Goal: Information Seeking & Learning: Check status

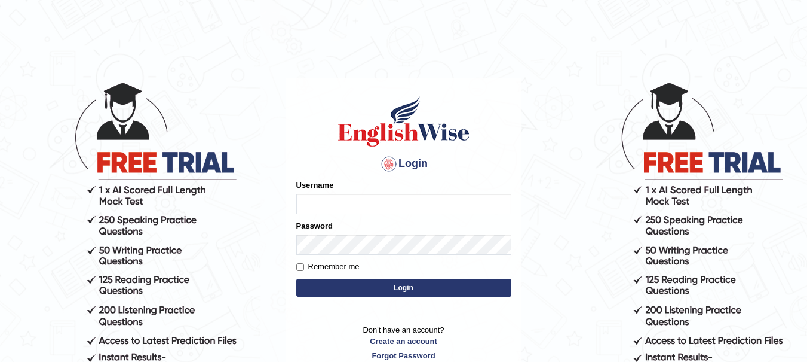
type input "yadwinder_online"
click at [353, 286] on button "Login" at bounding box center [403, 287] width 215 height 18
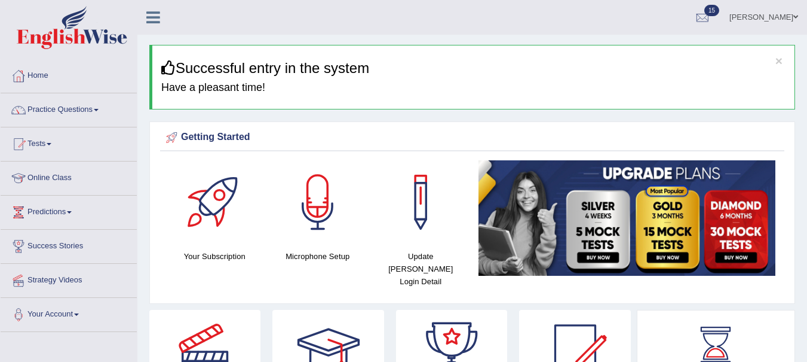
click at [82, 105] on link "Practice Questions" at bounding box center [69, 108] width 136 height 30
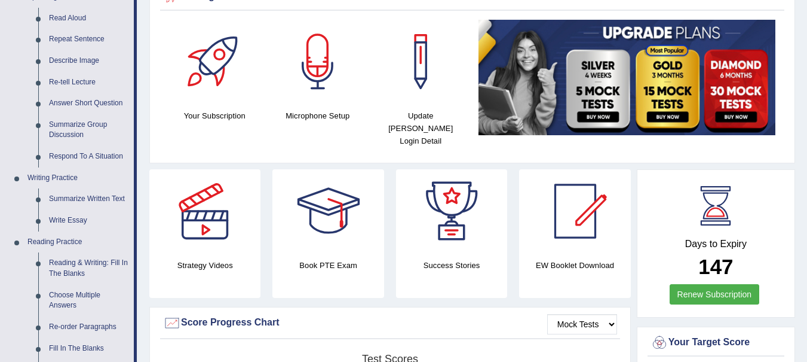
scroll to position [155, 0]
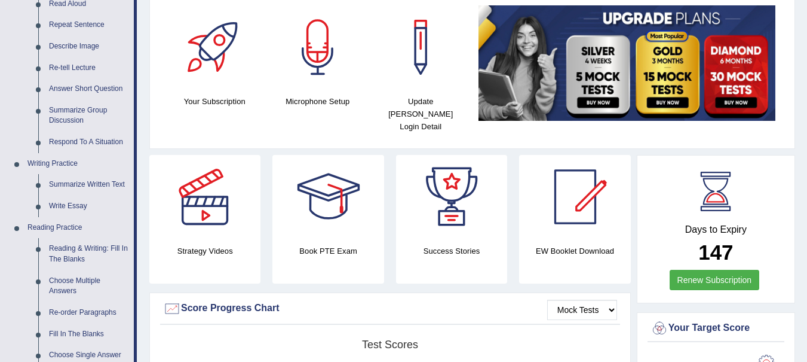
click at [72, 203] on link "Write Essay" at bounding box center [89, 206] width 90 height 22
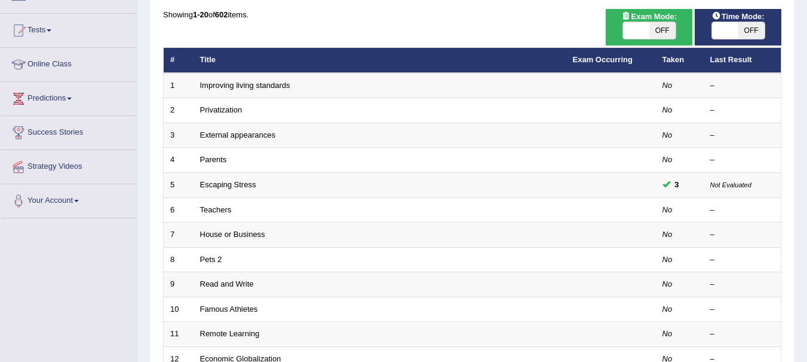
click at [666, 32] on span "OFF" at bounding box center [663, 30] width 26 height 17
checkbox input "true"
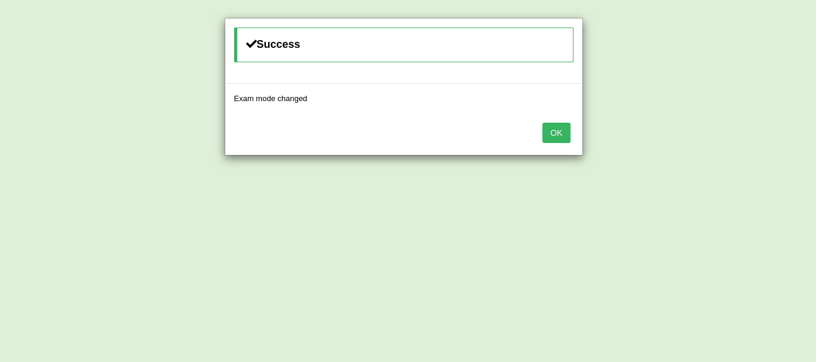
click at [558, 139] on button "OK" at bounding box center [556, 132] width 27 height 20
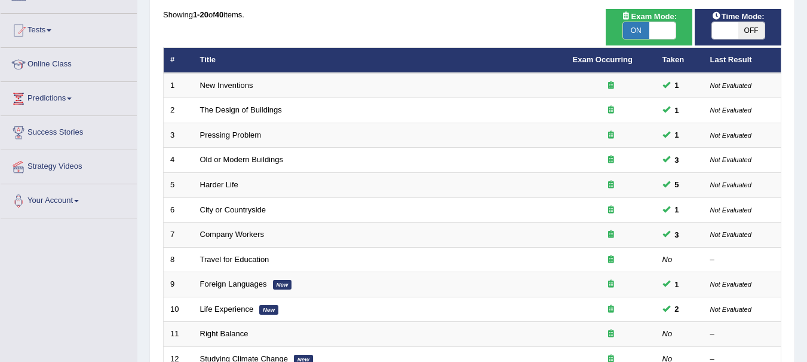
click at [756, 32] on span "OFF" at bounding box center [752, 30] width 26 height 17
checkbox input "true"
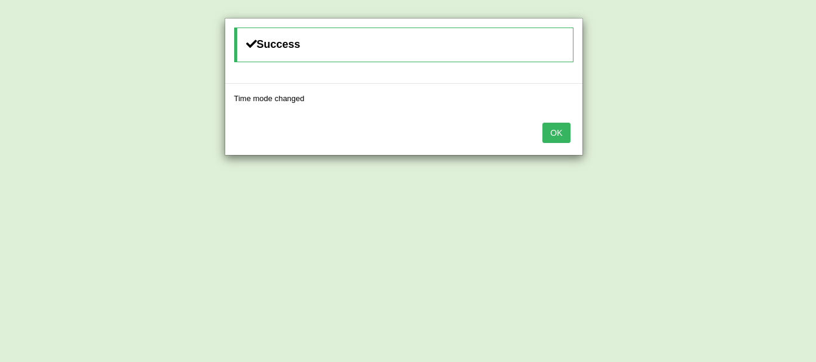
click at [559, 127] on button "OK" at bounding box center [556, 132] width 27 height 20
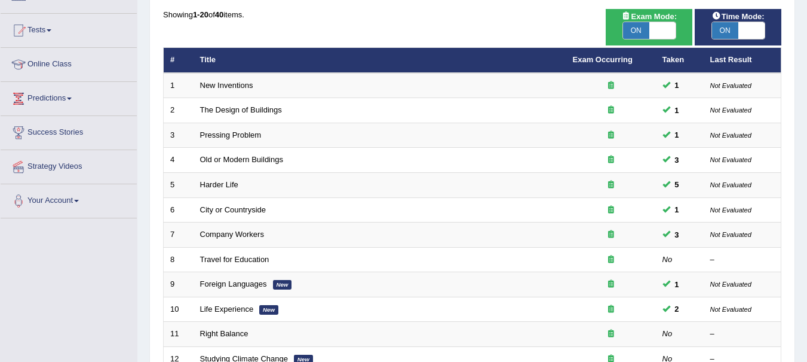
click at [257, 106] on link "The Design of Buildings" at bounding box center [241, 109] width 82 height 9
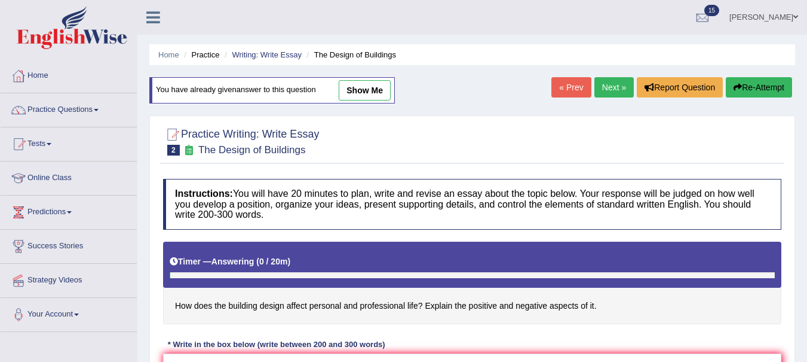
click at [373, 94] on link "show me" at bounding box center [365, 90] width 52 height 20
type textarea "One of the most conspicuoustrends of today's world isthe colossal upsurge in bu…"
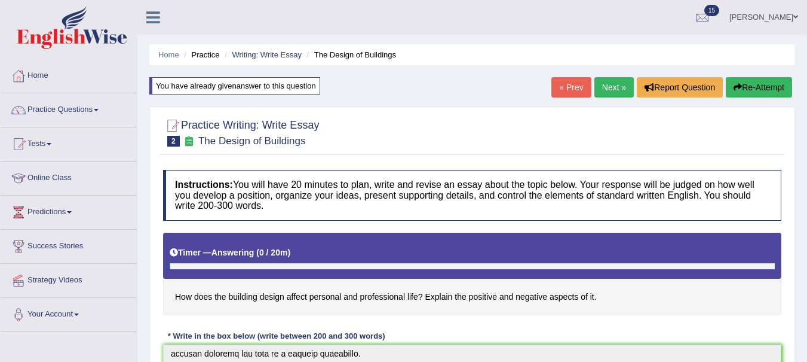
click at [755, 91] on button "Re-Attempt" at bounding box center [759, 87] width 66 height 20
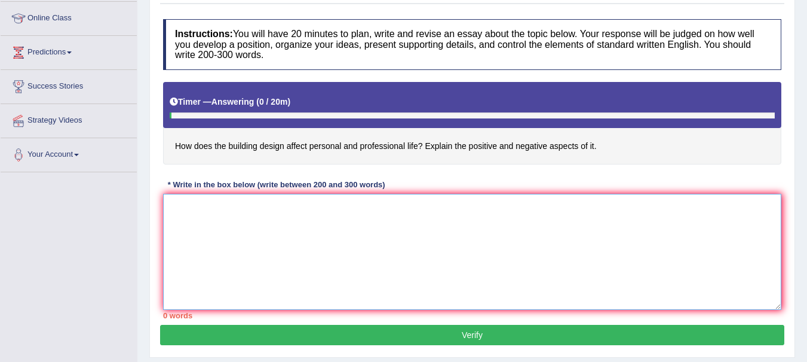
paste textarea "The increasing influence of the design of buildings impact the quality of life …"
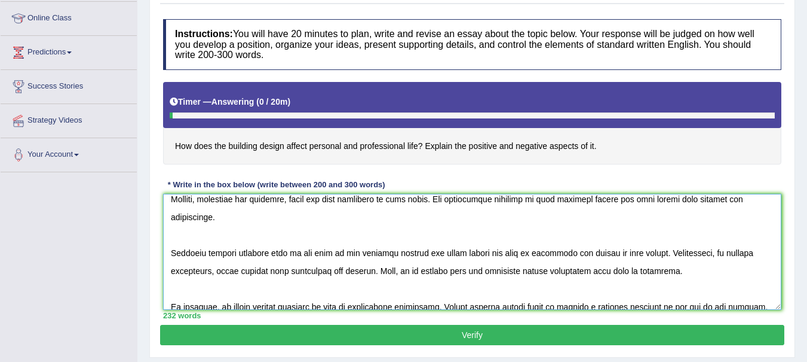
scroll to position [152, 0]
click at [175, 260] on textarea at bounding box center [472, 252] width 618 height 116
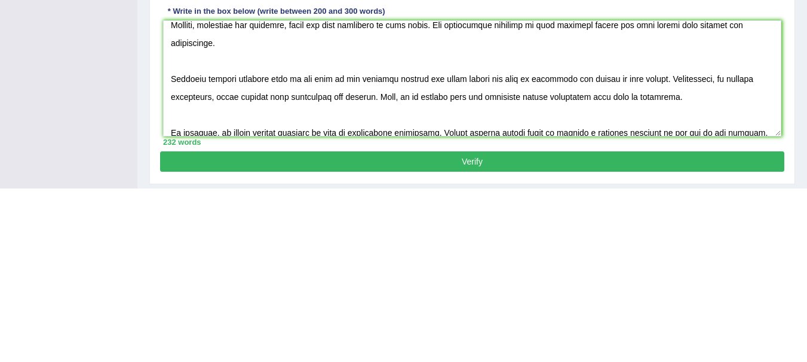
drag, startPoint x: 53, startPoint y: 222, endPoint x: 53, endPoint y: 49, distance: 173.3
click at [53, 49] on div "Toggle navigation Home Practice Questions Speaking Practice Read Aloud Repeat S…" at bounding box center [403, 150] width 807 height 621
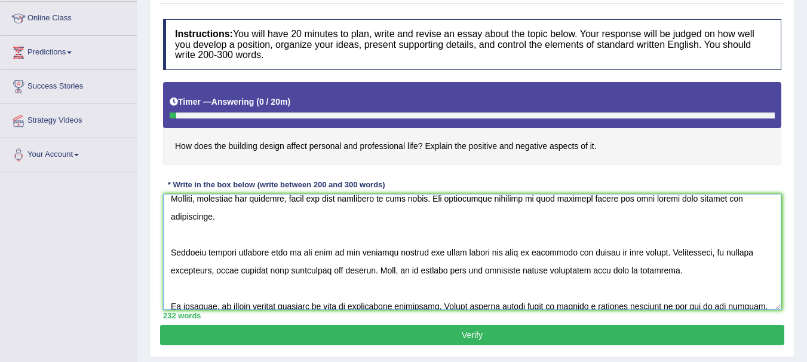
click at [170, 247] on textarea at bounding box center [472, 252] width 618 height 116
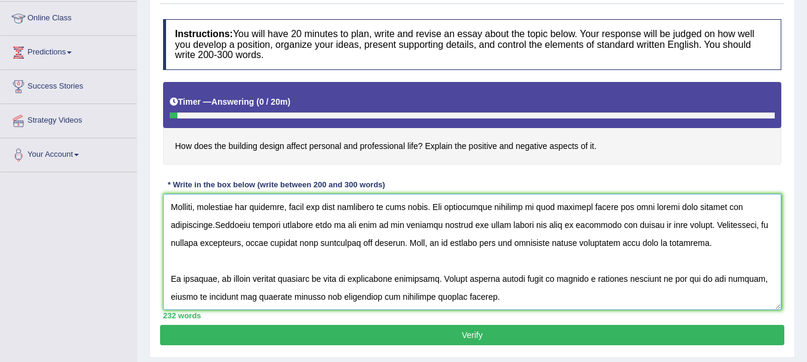
scroll to position [134, 0]
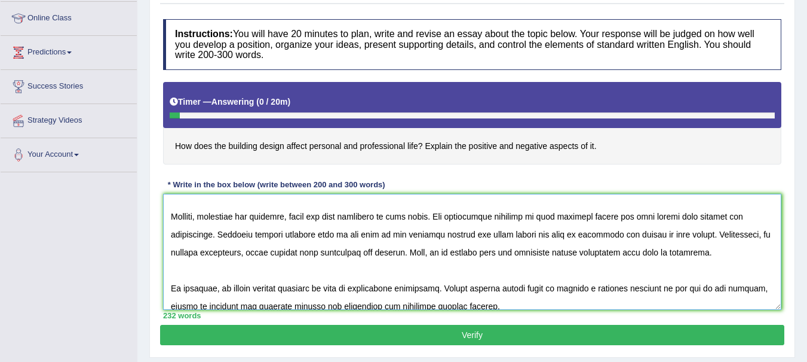
click at [195, 233] on textarea at bounding box center [472, 252] width 618 height 116
click at [535, 218] on textarea at bounding box center [472, 252] width 618 height 116
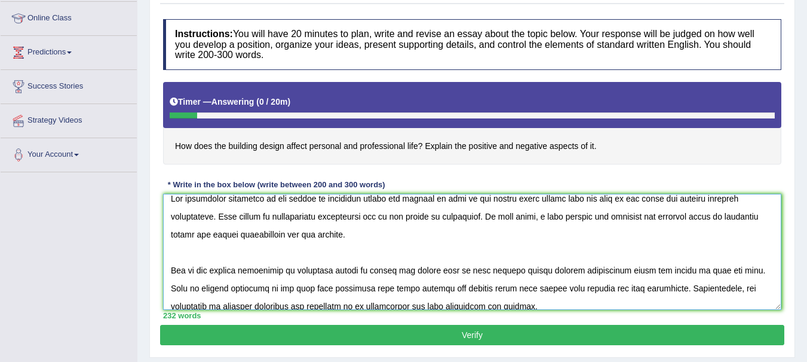
scroll to position [0, 0]
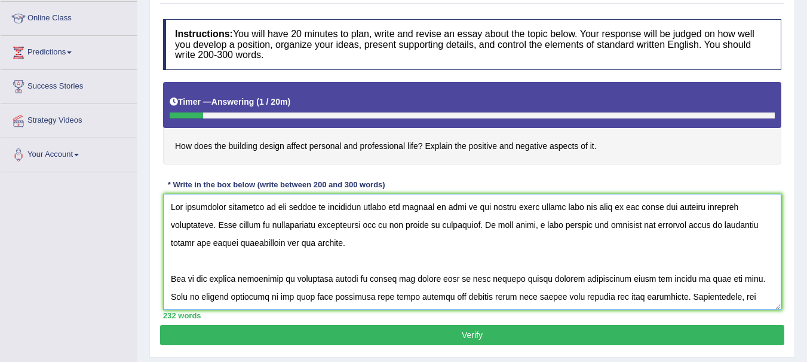
click at [234, 243] on textarea at bounding box center [472, 252] width 618 height 116
click at [325, 281] on textarea at bounding box center [472, 252] width 618 height 116
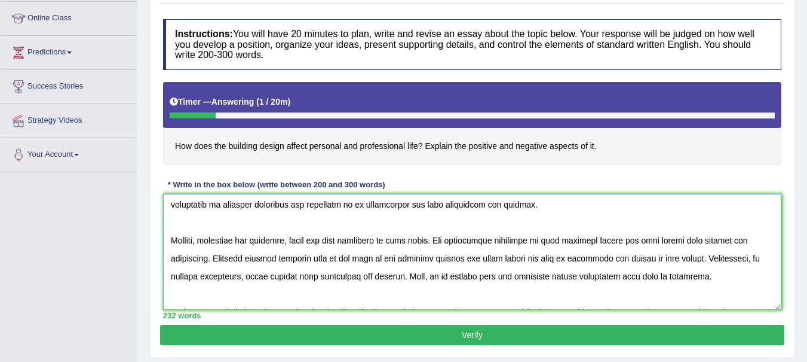
scroll to position [143, 0]
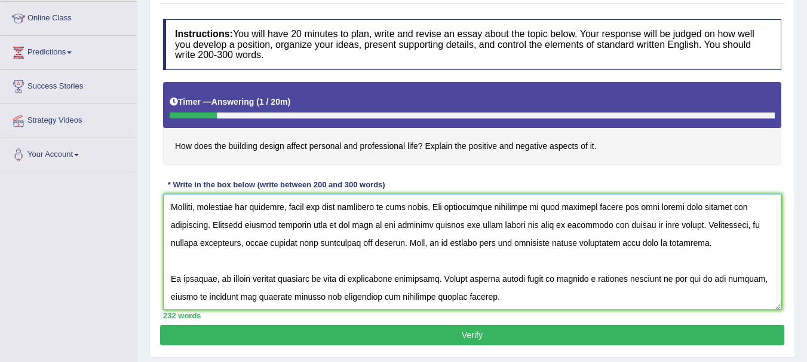
click at [307, 296] on textarea at bounding box center [472, 252] width 618 height 116
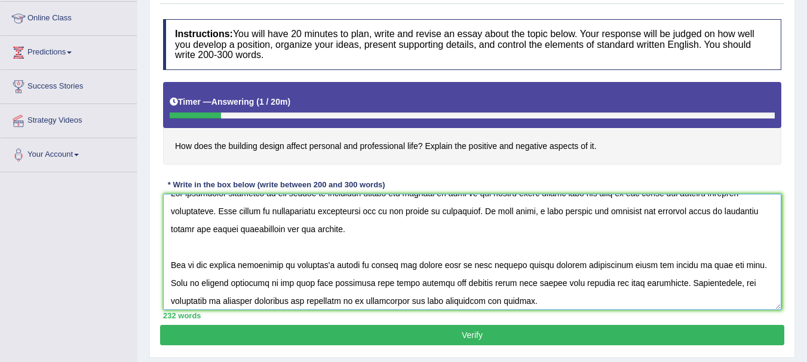
scroll to position [0, 0]
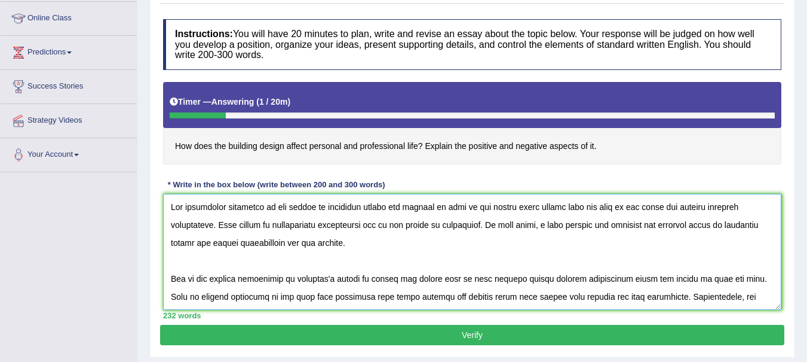
click at [282, 244] on textarea at bounding box center [472, 252] width 618 height 116
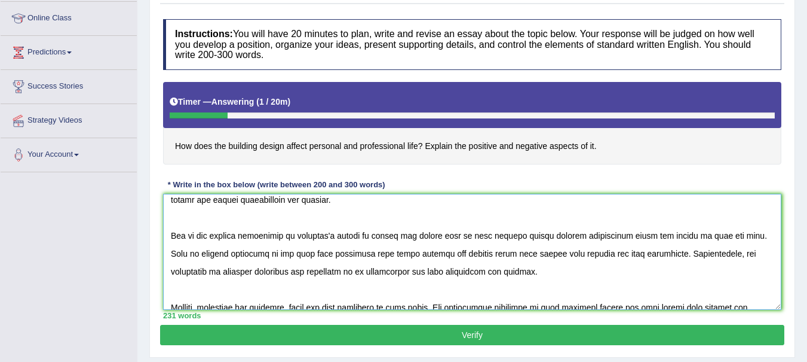
scroll to position [44, 0]
click at [495, 234] on textarea at bounding box center [472, 252] width 618 height 116
click at [568, 234] on textarea at bounding box center [472, 252] width 618 height 116
click at [449, 233] on textarea at bounding box center [472, 252] width 618 height 116
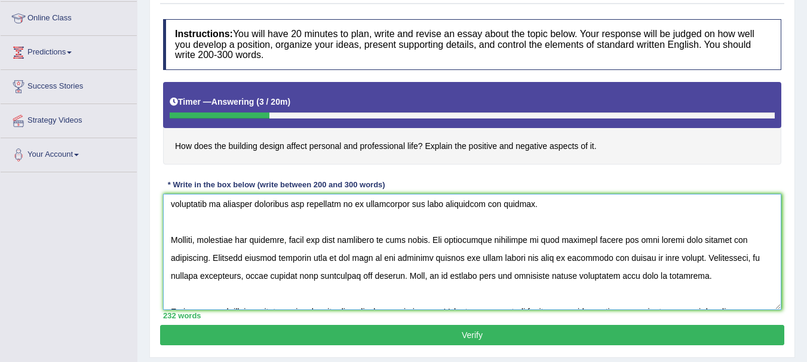
scroll to position [117, 0]
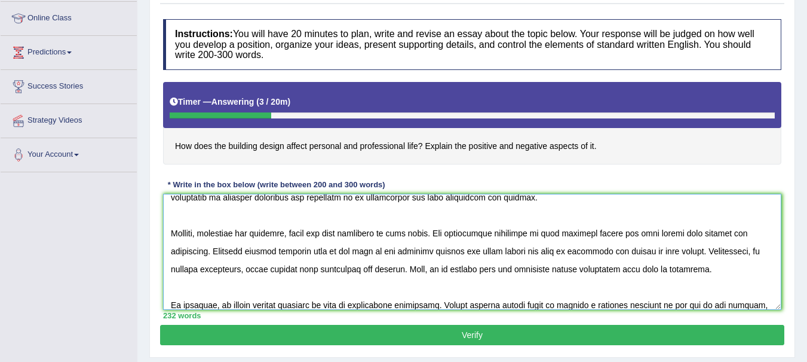
click at [192, 254] on textarea at bounding box center [472, 252] width 618 height 116
click at [206, 252] on textarea at bounding box center [472, 252] width 618 height 116
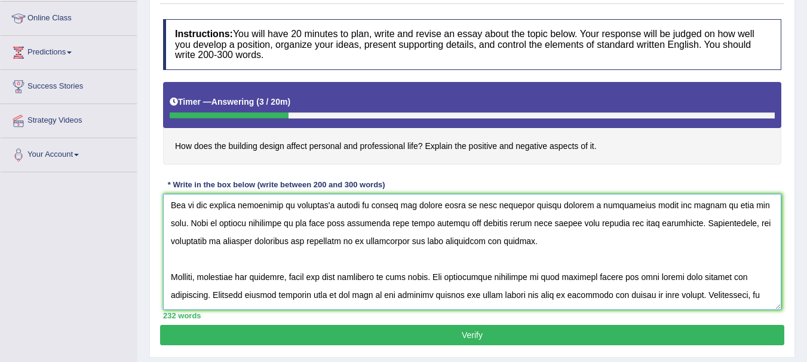
scroll to position [73, 0]
click at [479, 240] on textarea at bounding box center [472, 252] width 618 height 116
click at [388, 244] on textarea at bounding box center [472, 252] width 618 height 116
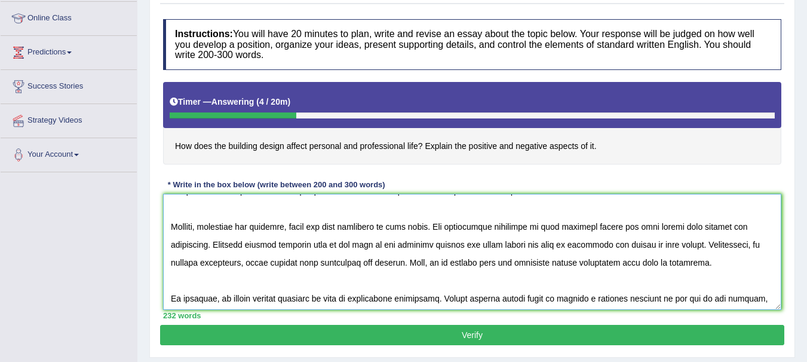
scroll to position [139, 0]
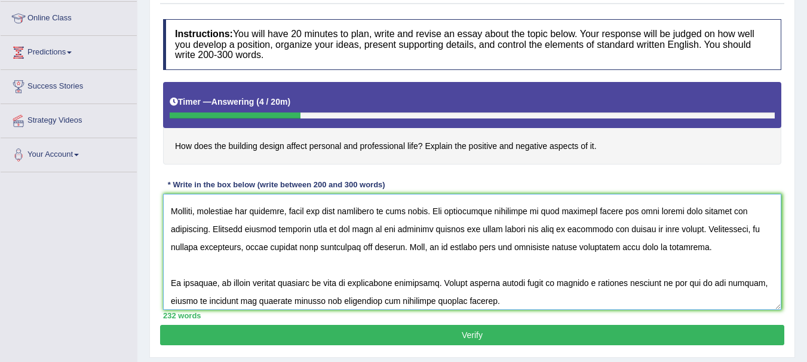
type textarea "The increasing influence of the design of buildings impact the quality of life …"
click at [448, 335] on button "Verify" at bounding box center [472, 334] width 624 height 20
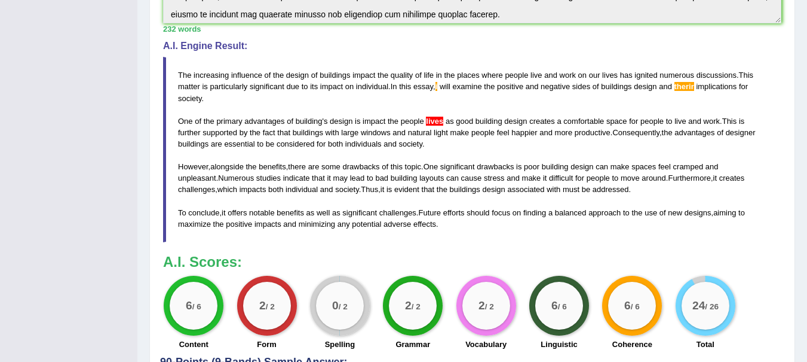
scroll to position [373, 0]
click at [434, 123] on span "lives" at bounding box center [434, 121] width 17 height 9
click at [437, 122] on span "lives" at bounding box center [434, 121] width 17 height 9
click at [430, 120] on span "lives" at bounding box center [434, 121] width 17 height 9
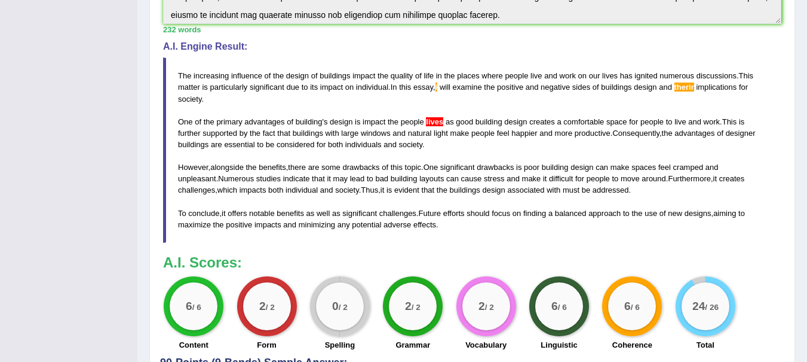
click at [434, 121] on span "lives" at bounding box center [434, 121] width 17 height 9
click at [436, 123] on span "lives" at bounding box center [434, 121] width 17 height 9
click at [442, 86] on blockquote "The increasing influence of the design of buildings impact the quality of life …" at bounding box center [472, 149] width 618 height 185
click at [437, 121] on span "lives" at bounding box center [434, 121] width 17 height 9
click at [436, 121] on span "lives" at bounding box center [434, 121] width 17 height 9
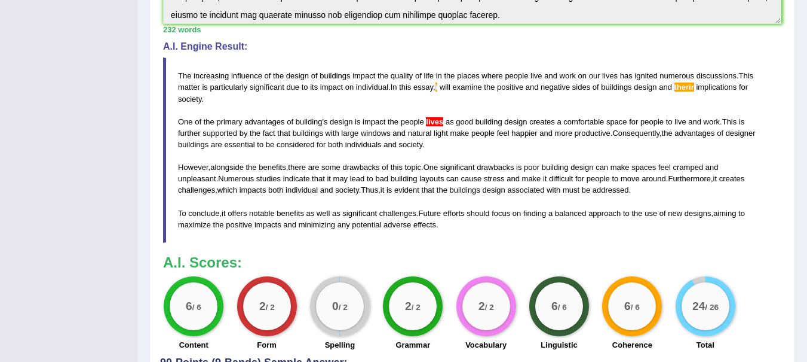
click at [431, 116] on blockquote "The increasing influence of the design of buildings impact the quality of life …" at bounding box center [472, 149] width 618 height 185
click at [438, 87] on span "i" at bounding box center [437, 86] width 2 height 9
click at [440, 123] on span "lives" at bounding box center [434, 121] width 17 height 9
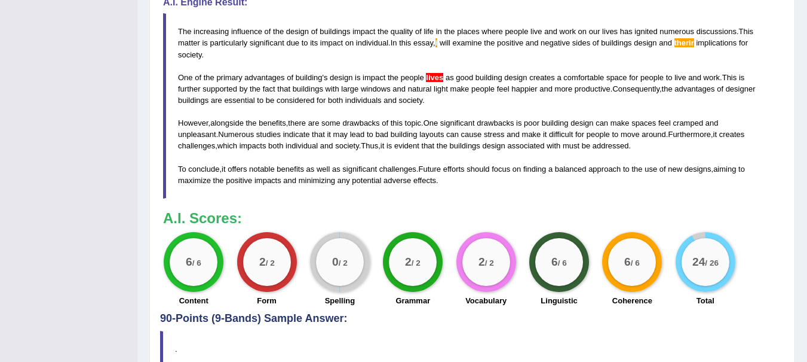
scroll to position [391, 0]
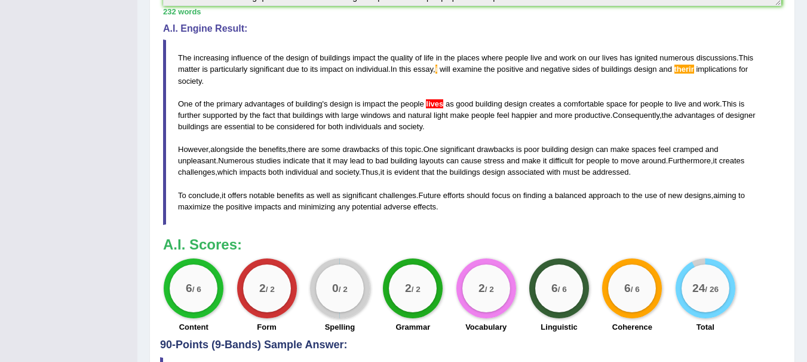
click at [435, 104] on span "lives" at bounding box center [434, 103] width 17 height 9
click at [434, 104] on span "lives" at bounding box center [434, 103] width 17 height 9
click at [435, 103] on span "lives" at bounding box center [434, 103] width 17 height 9
click at [440, 106] on span "lives" at bounding box center [434, 103] width 17 height 9
click at [433, 102] on span "lives" at bounding box center [434, 103] width 17 height 9
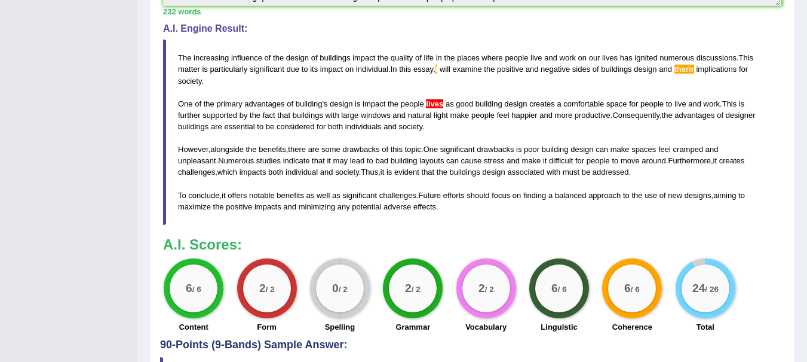
click at [433, 102] on span "lives" at bounding box center [434, 103] width 17 height 9
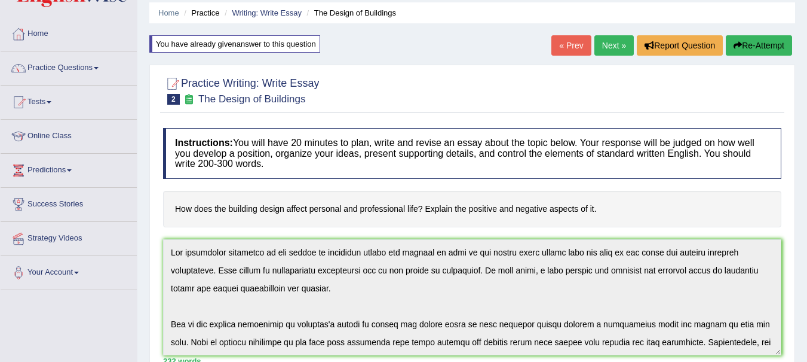
scroll to position [0, 0]
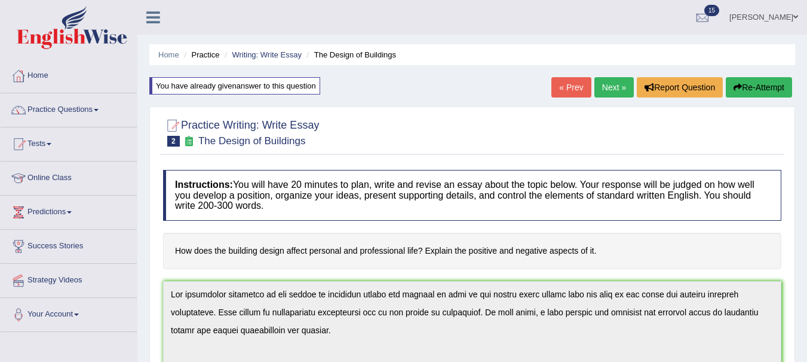
click at [752, 90] on button "Re-Attempt" at bounding box center [759, 87] width 66 height 20
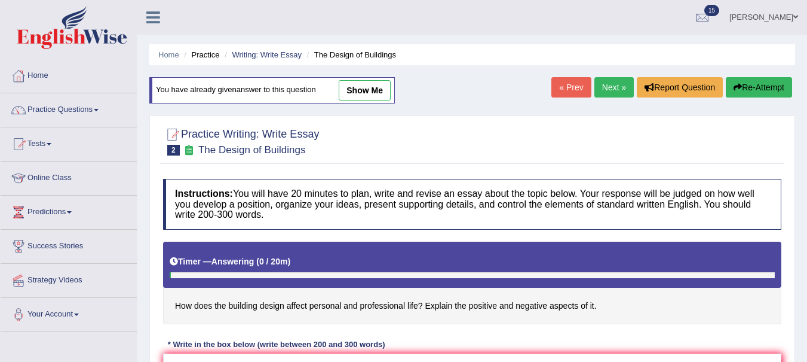
click at [368, 99] on link "show me" at bounding box center [365, 90] width 52 height 20
type textarea "The increasing influence of the design of buildings impact the quality of life …"
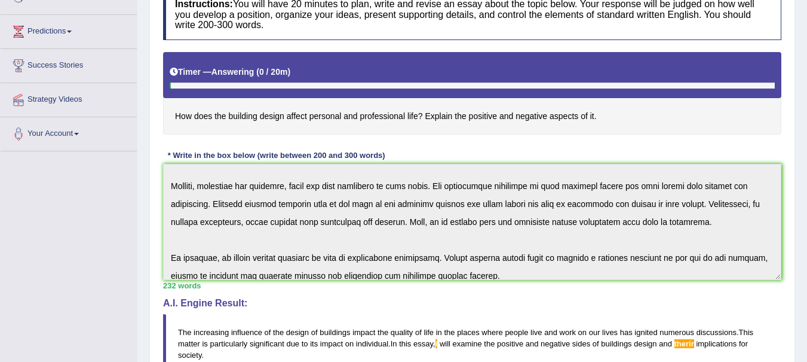
scroll to position [143, 0]
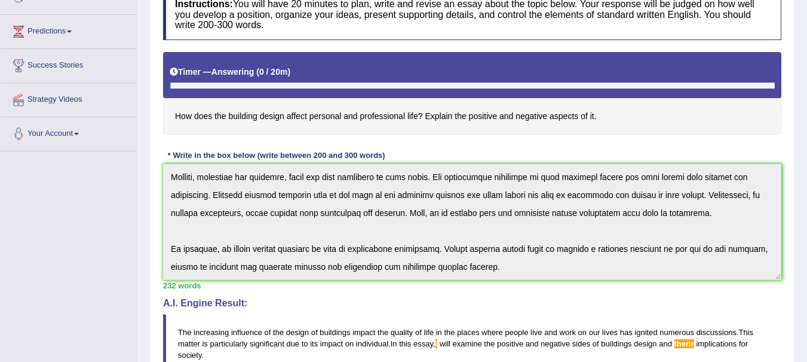
click at [544, 305] on div "Instructions: You will have 20 minutes to plan, write and revise an essay about…" at bounding box center [472, 298] width 624 height 630
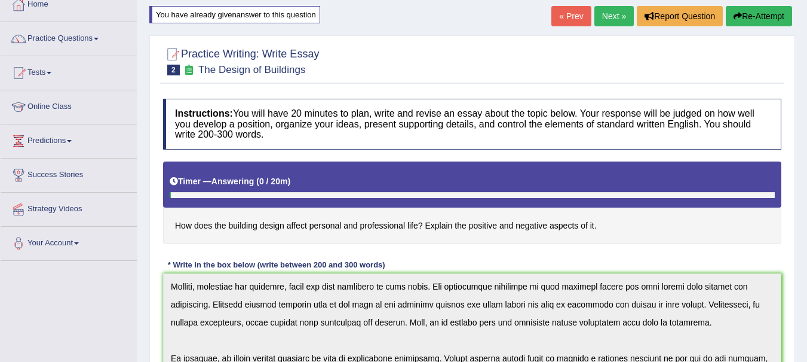
scroll to position [0, 0]
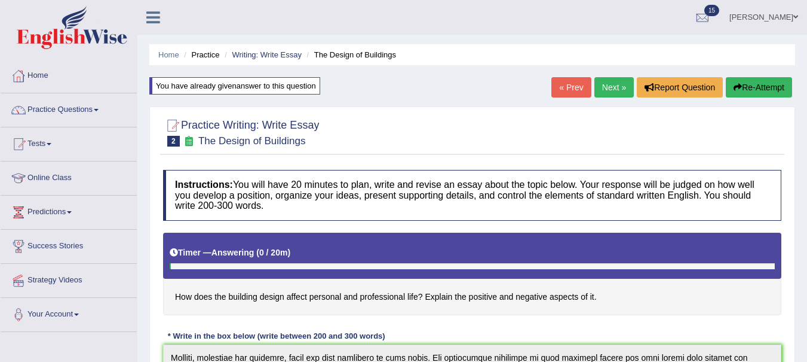
click at [754, 88] on button "Re-Attempt" at bounding box center [759, 87] width 66 height 20
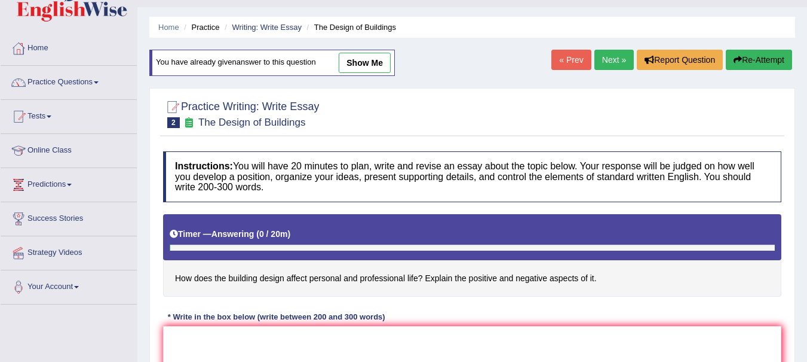
scroll to position [97, 0]
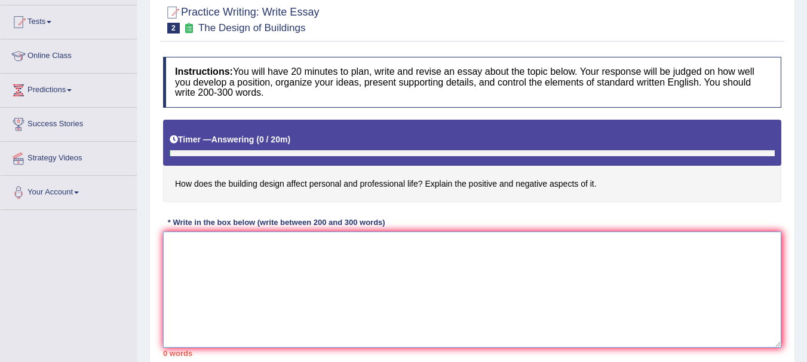
click at [421, 268] on textarea at bounding box center [472, 289] width 618 height 116
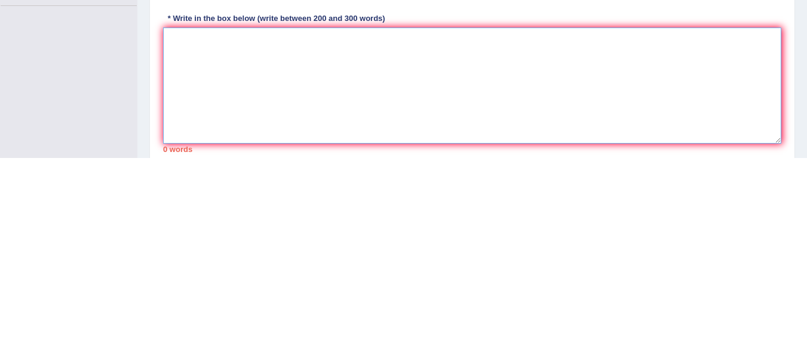
scroll to position [128, 0]
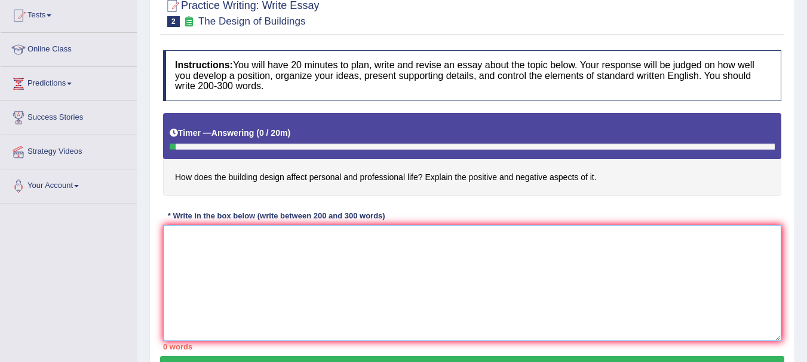
paste textarea "he increasing influence of the design of buildings impact the quality of life i…"
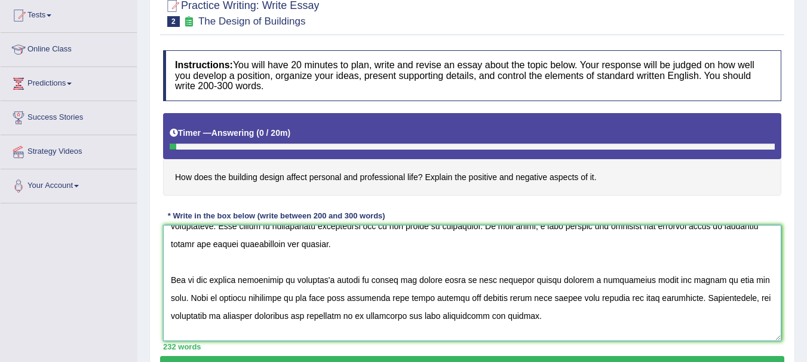
scroll to position [0, 0]
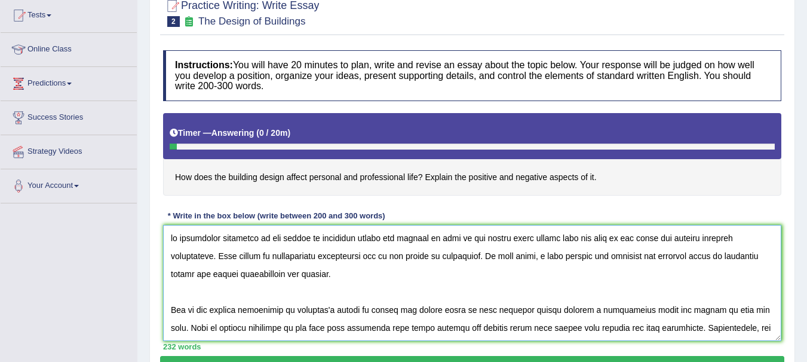
click at [171, 237] on textarea at bounding box center [472, 283] width 618 height 116
click at [201, 274] on textarea at bounding box center [472, 283] width 618 height 116
click at [450, 312] on textarea at bounding box center [472, 283] width 618 height 116
click at [520, 257] on textarea at bounding box center [472, 283] width 618 height 116
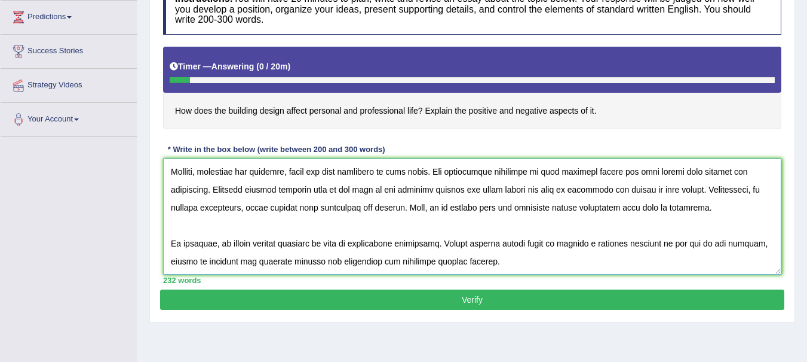
scroll to position [266, 0]
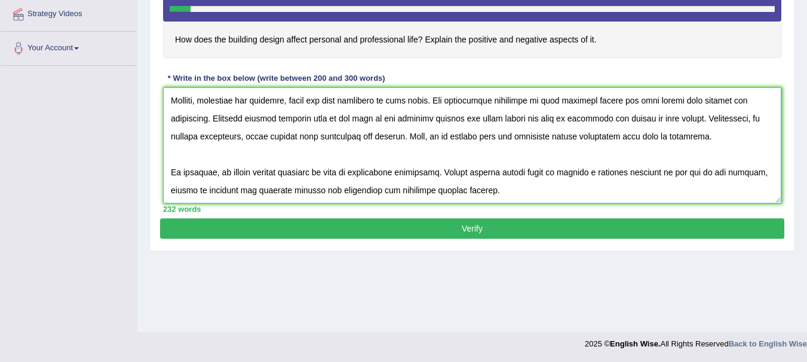
type textarea "The increasing influence of the design of buildings impact the quality of life …"
click at [490, 229] on button "Verify" at bounding box center [472, 228] width 624 height 20
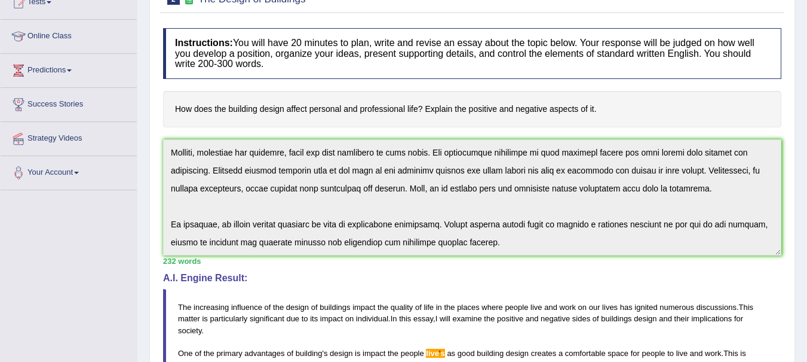
scroll to position [0, 0]
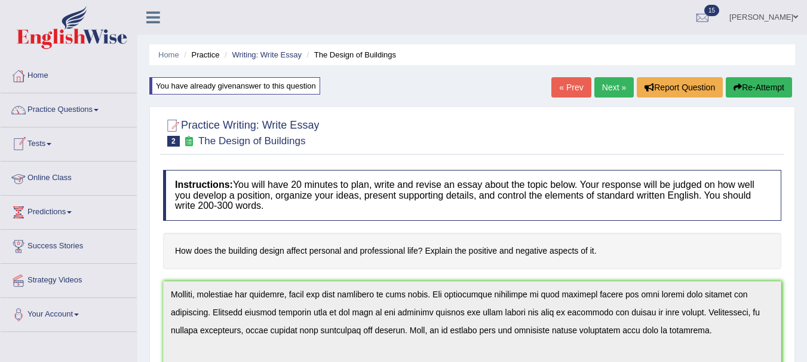
click at [53, 140] on link "Tests" at bounding box center [69, 142] width 136 height 30
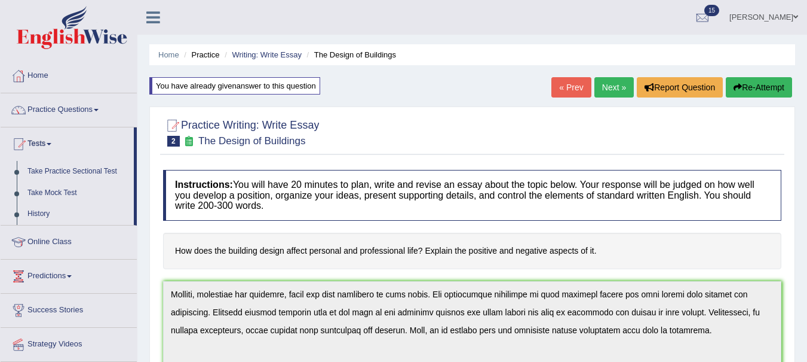
click at [68, 165] on link "Take Practice Sectional Test" at bounding box center [78, 172] width 112 height 22
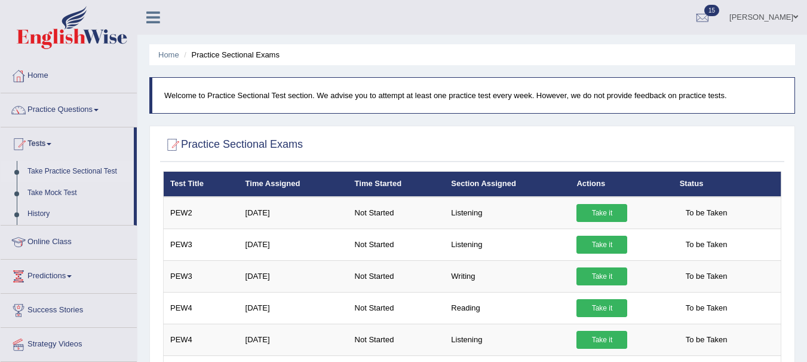
click at [602, 310] on link "Take it" at bounding box center [602, 308] width 51 height 18
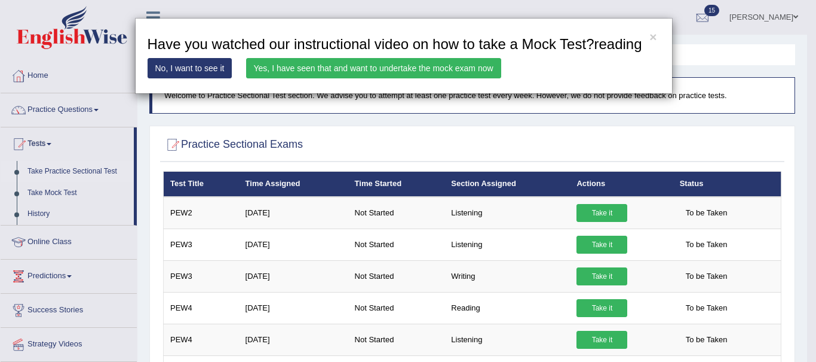
click at [409, 66] on link "Yes, I have seen that and want to undertake the mock exam now" at bounding box center [373, 68] width 255 height 20
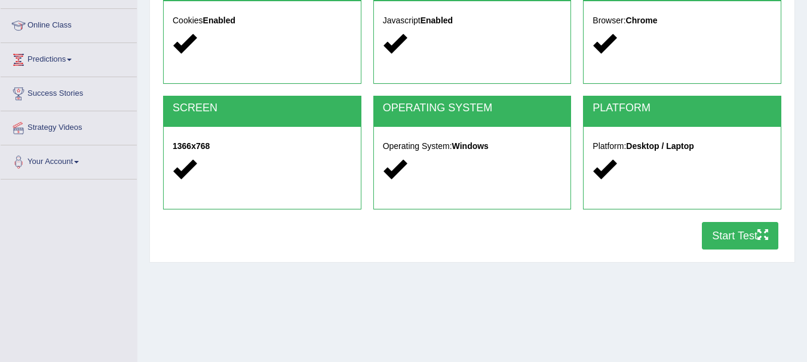
scroll to position [153, 0]
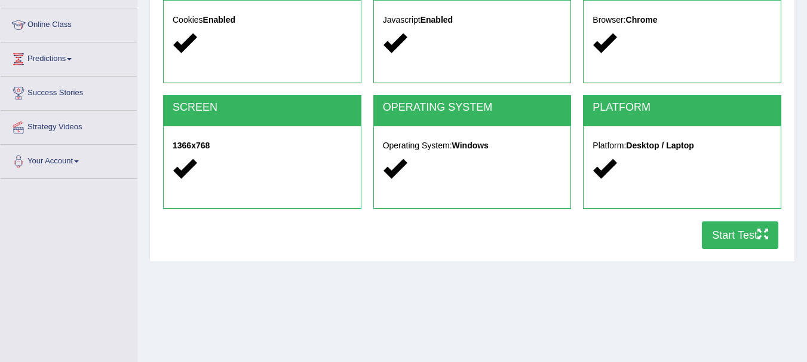
click at [744, 235] on button "Start Test" at bounding box center [740, 234] width 76 height 27
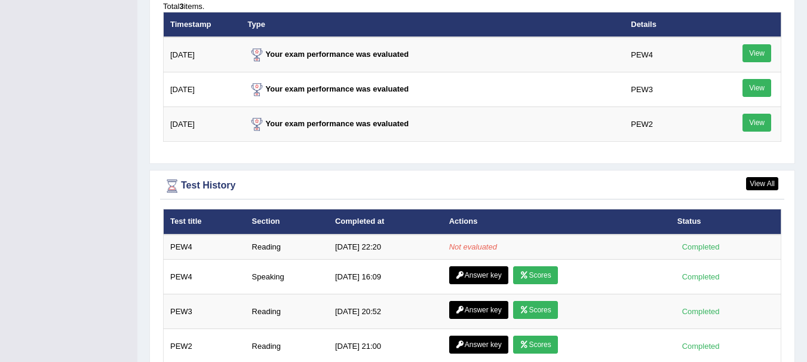
scroll to position [1515, 0]
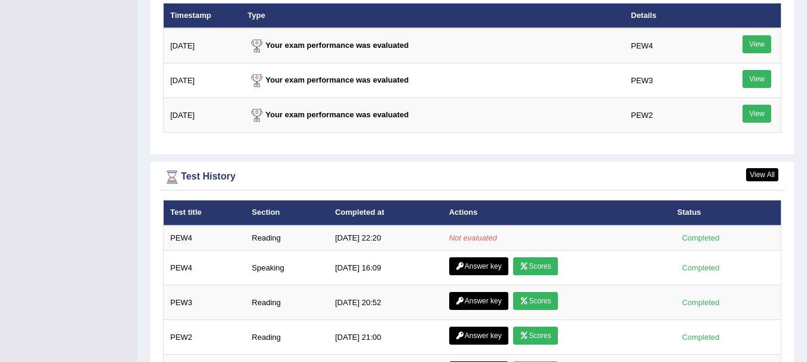
click at [188, 229] on td "PEW4" at bounding box center [205, 237] width 82 height 25
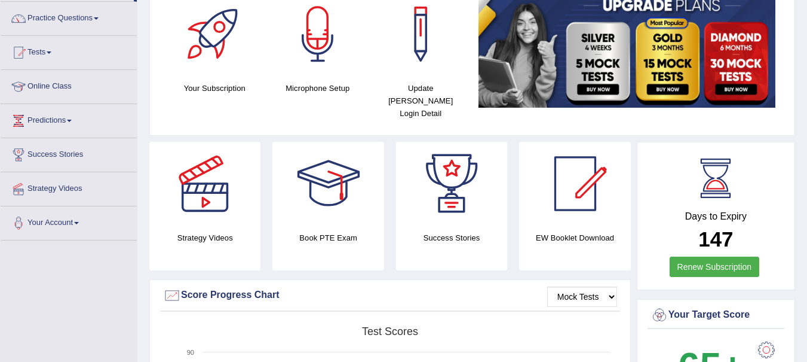
scroll to position [0, 0]
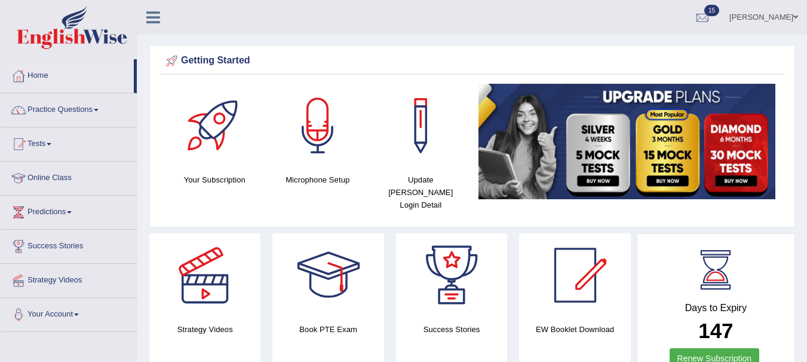
click at [47, 79] on link "Home" at bounding box center [67, 74] width 133 height 30
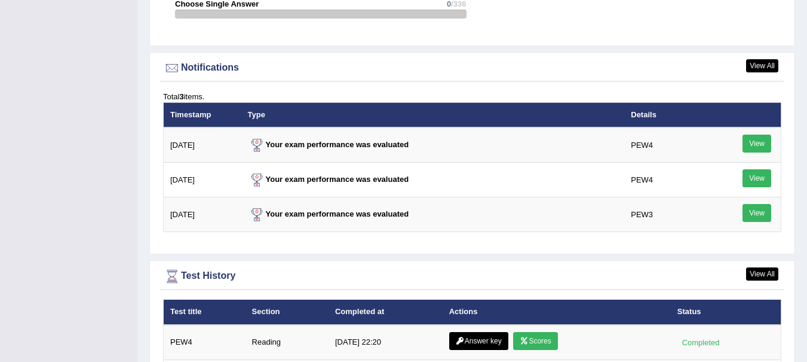
scroll to position [1426, 0]
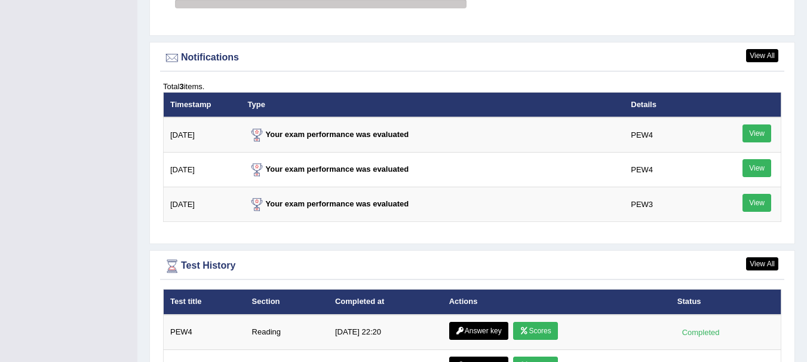
click at [540, 321] on link "Scores" at bounding box center [535, 330] width 44 height 18
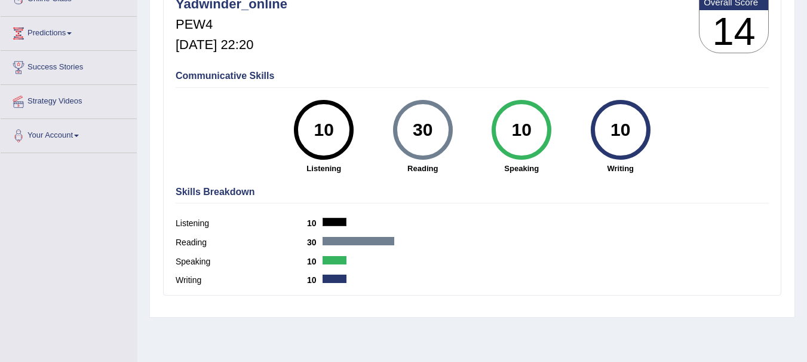
scroll to position [173, 0]
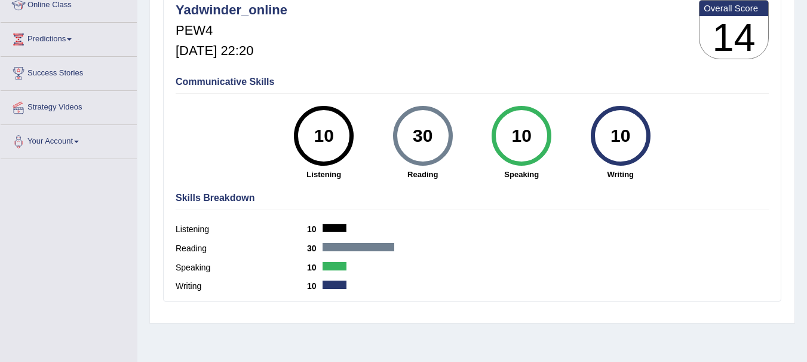
click at [358, 247] on div at bounding box center [359, 247] width 72 height 8
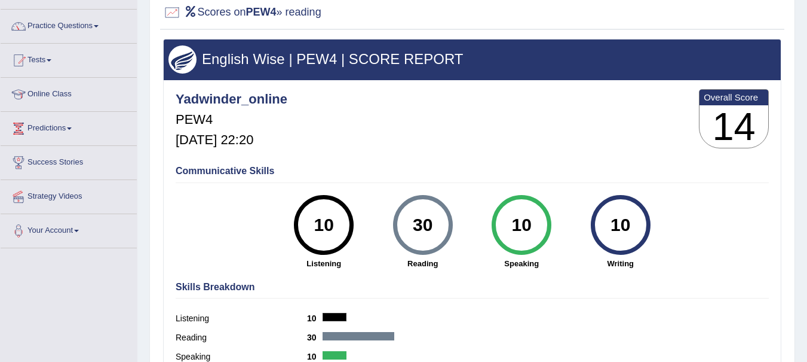
scroll to position [44, 0]
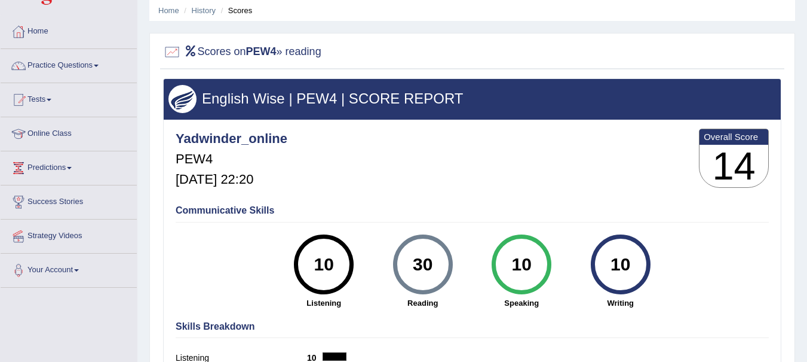
click at [210, 13] on link "History" at bounding box center [204, 10] width 24 height 9
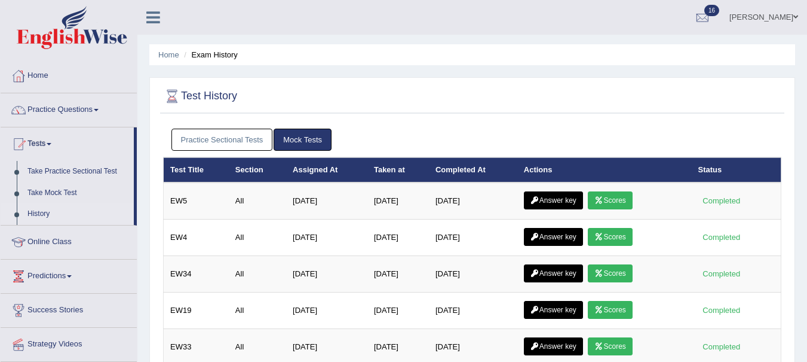
click at [241, 140] on link "Practice Sectional Tests" at bounding box center [222, 139] width 102 height 22
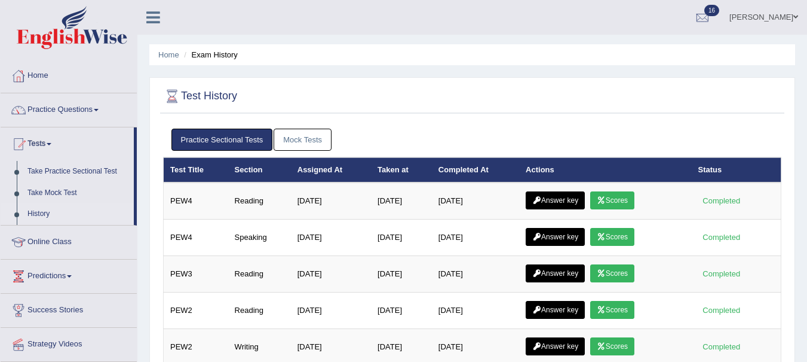
click at [566, 204] on link "Answer key" at bounding box center [555, 200] width 59 height 18
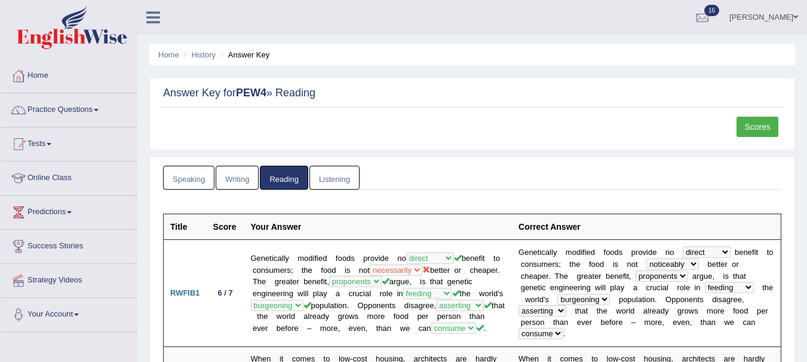
click at [358, 247] on td "Genetically modified foods provide no direct dedicated deliberate positive bene…" at bounding box center [378, 293] width 268 height 107
